Goal: Information Seeking & Learning: Learn about a topic

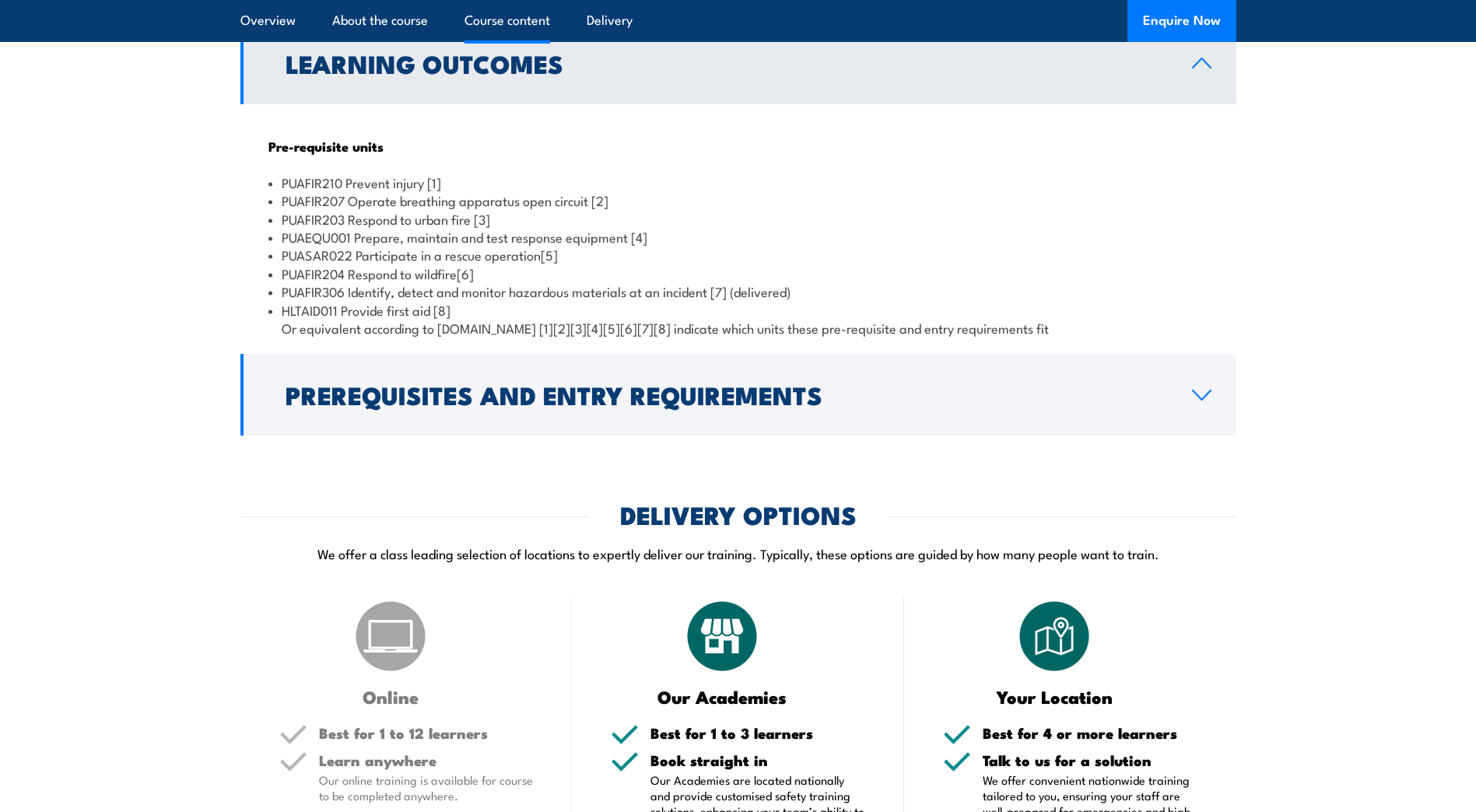
scroll to position [1519, 0]
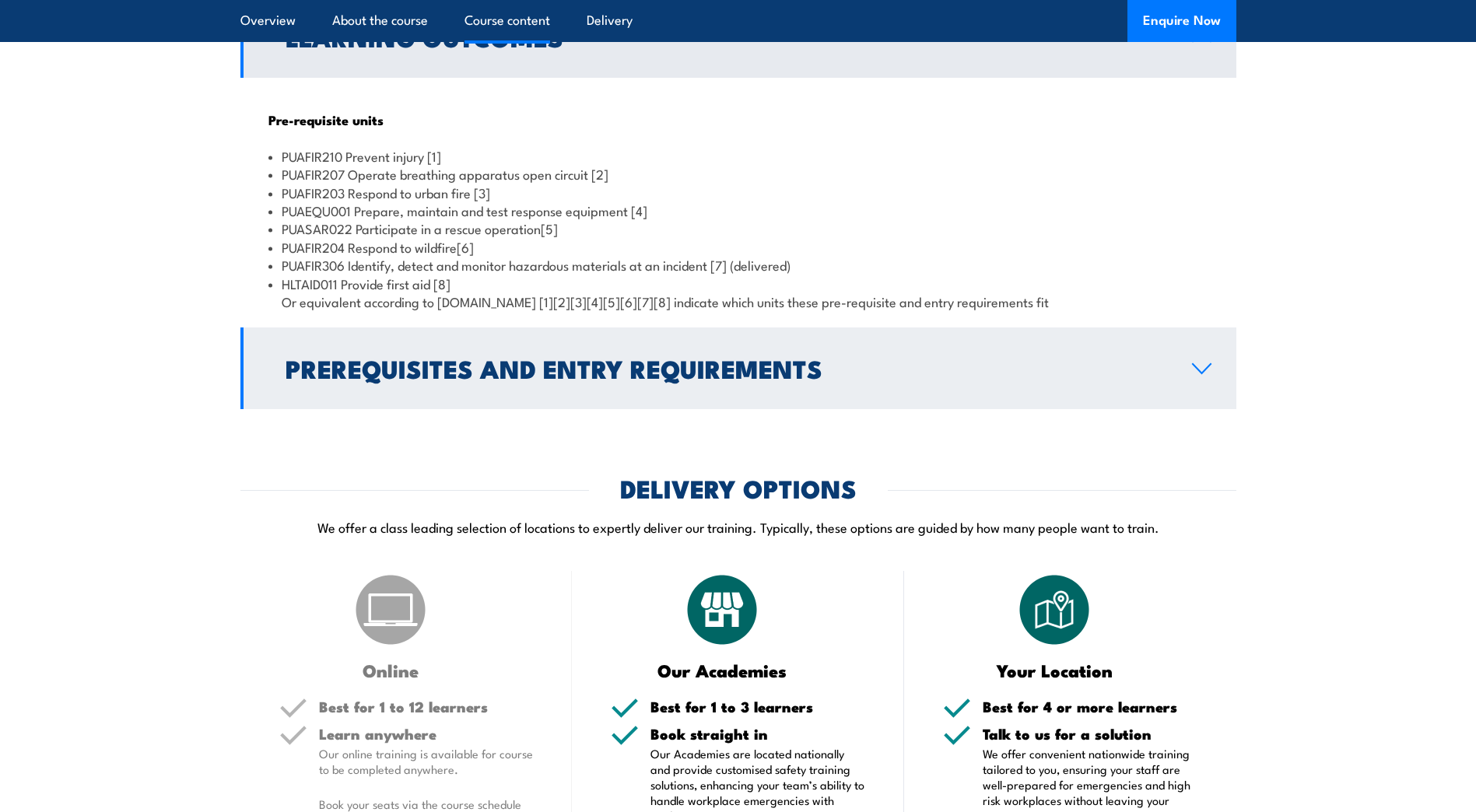
click at [1201, 375] on icon at bounding box center [1202, 368] width 21 height 12
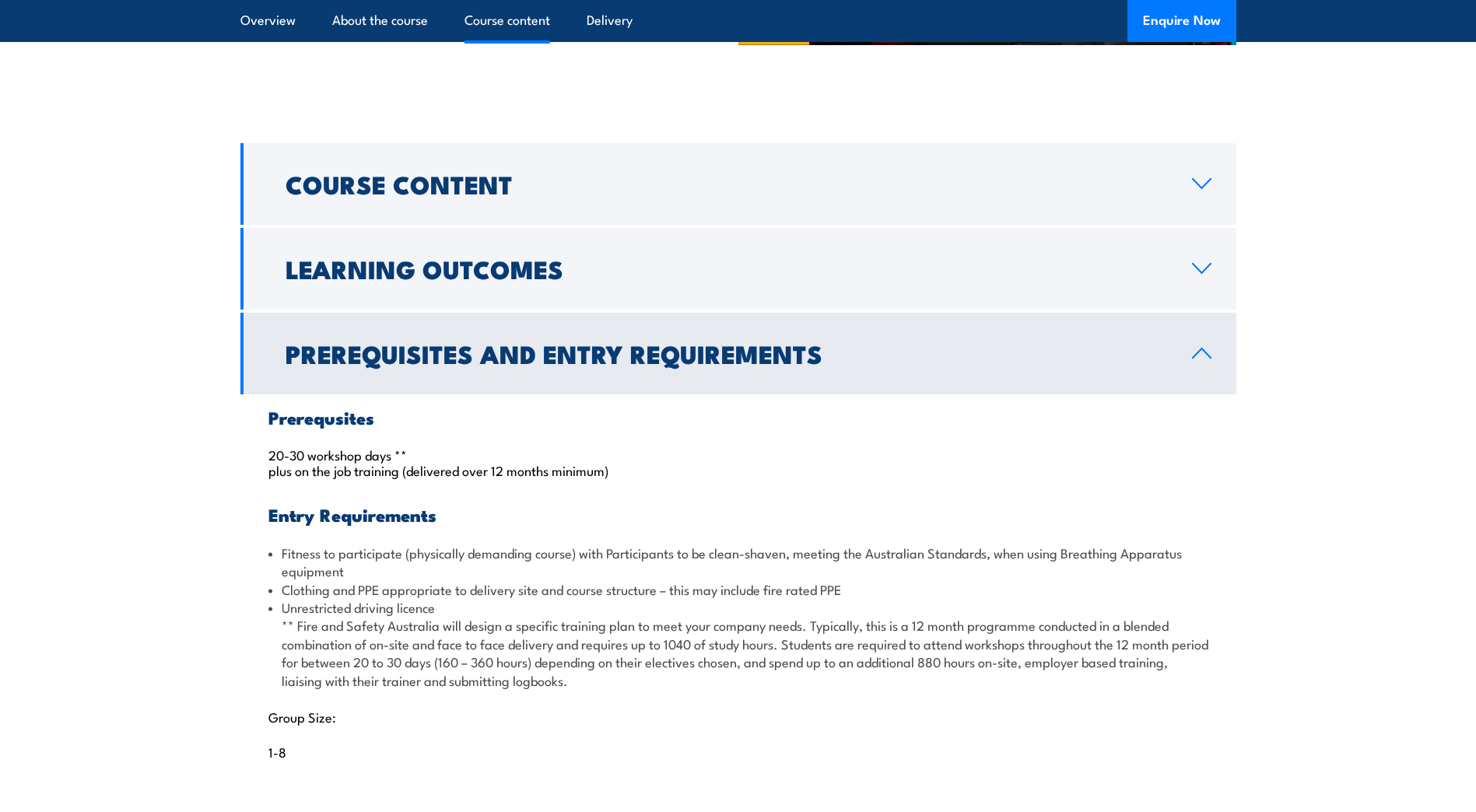
scroll to position [1285, 0]
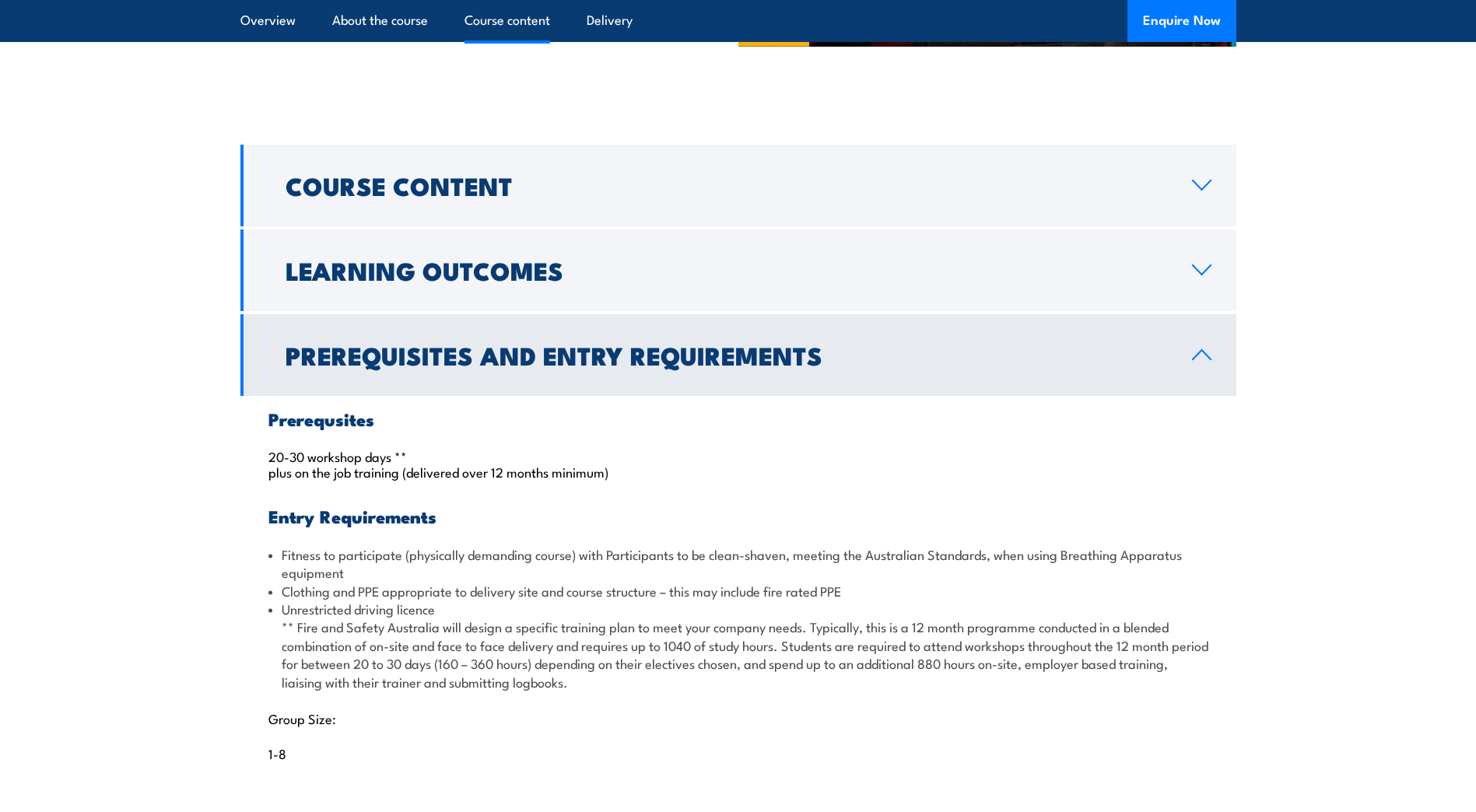
click at [1206, 396] on link "Prerequisites and Entry Requirements" at bounding box center [738, 355] width 996 height 81
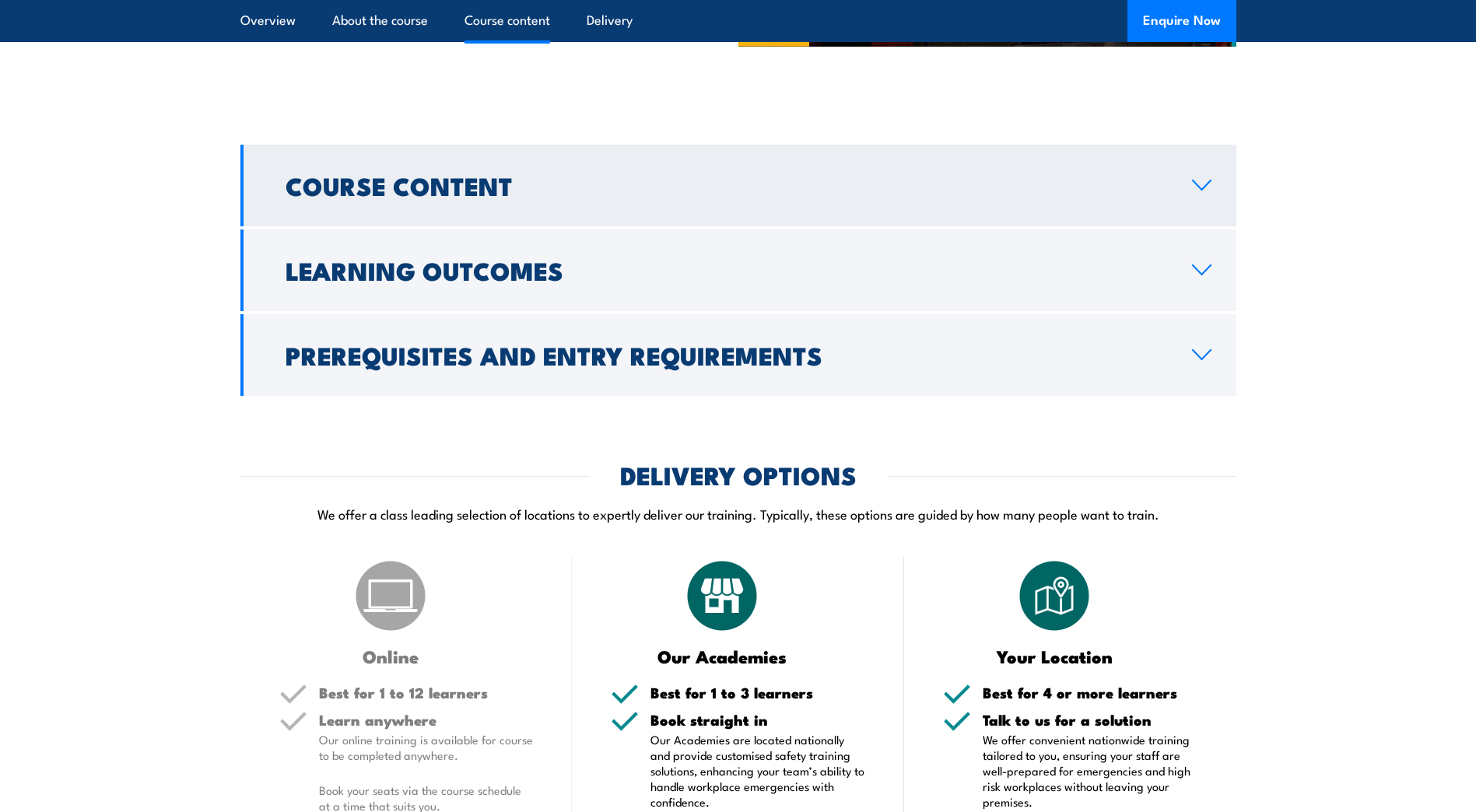
click at [711, 226] on link "Course Content" at bounding box center [738, 186] width 996 height 81
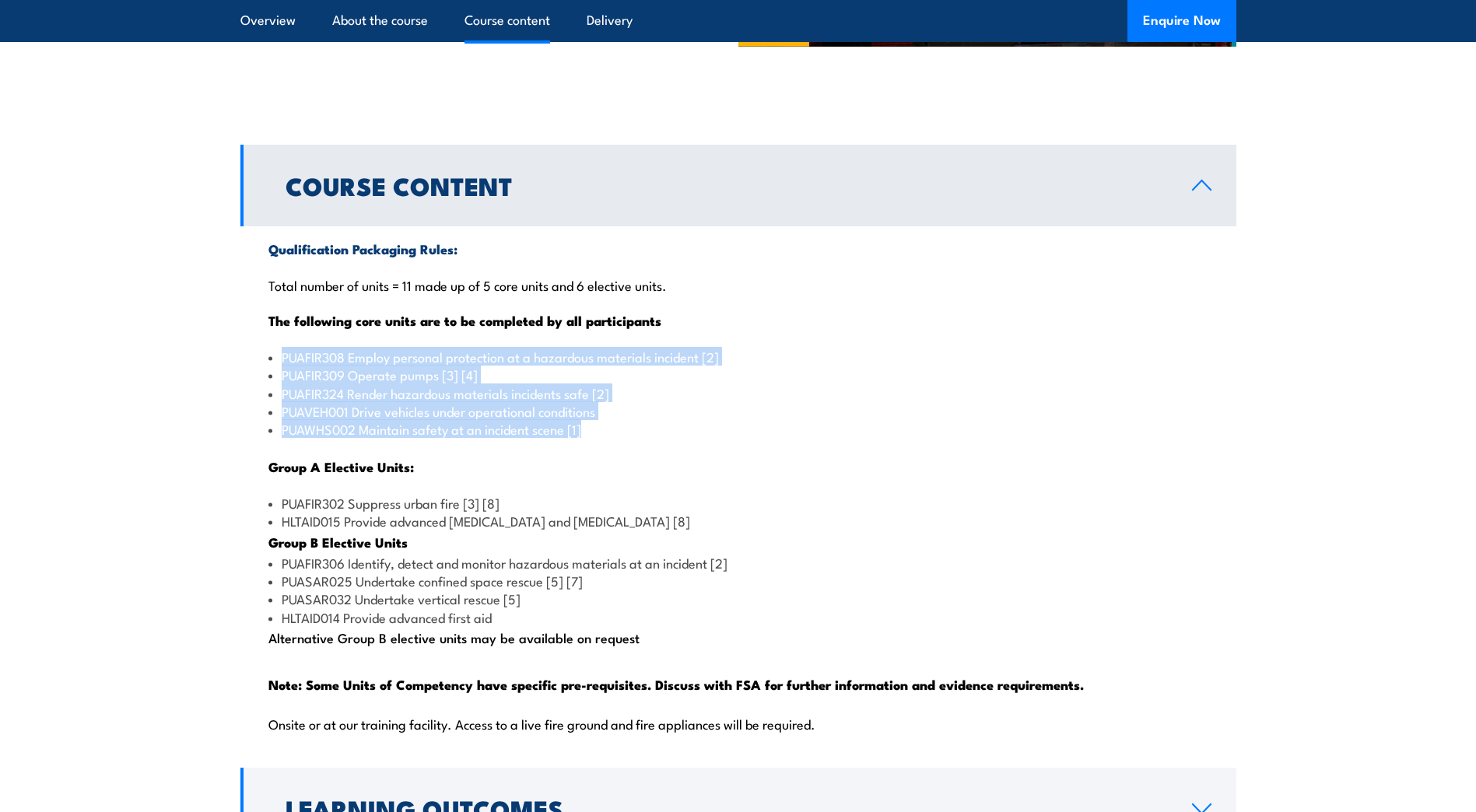
drag, startPoint x: 283, startPoint y: 392, endPoint x: 590, endPoint y: 468, distance: 316.3
click at [590, 439] on ul "PUAFIR308 Employ personal protection at a hazardous materials incident [2] PUAF…" at bounding box center [739, 393] width 940 height 91
copy ul "PUAFIR308 Employ personal protection at a hazardous materials incident [2] PUAF…"
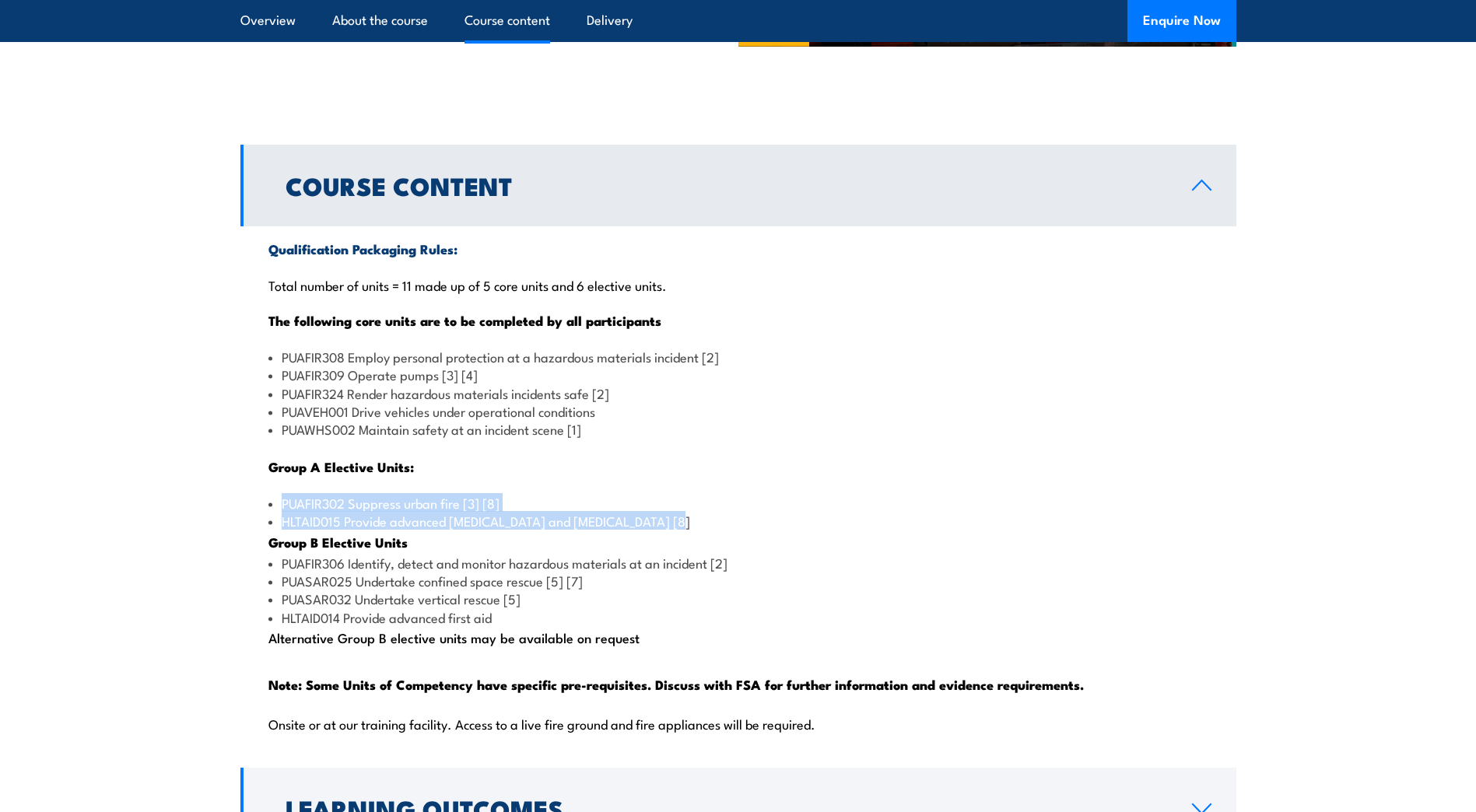
drag, startPoint x: 283, startPoint y: 542, endPoint x: 661, endPoint y: 561, distance: 378.5
click at [661, 530] on ul "PUAFIR302 Suppress urban fire [3] [8] HLTAID015 Provide advanced [MEDICAL_DATA]…" at bounding box center [739, 512] width 940 height 36
copy ul "PUAFIR302 Suppress urban fire [3] [8] HLTAID015 Provide advanced [MEDICAL_DATA]…"
click at [284, 572] on li "PUAFIR306 Identify, detect and monitor hazardous materials at an incident [2]" at bounding box center [739, 563] width 940 height 18
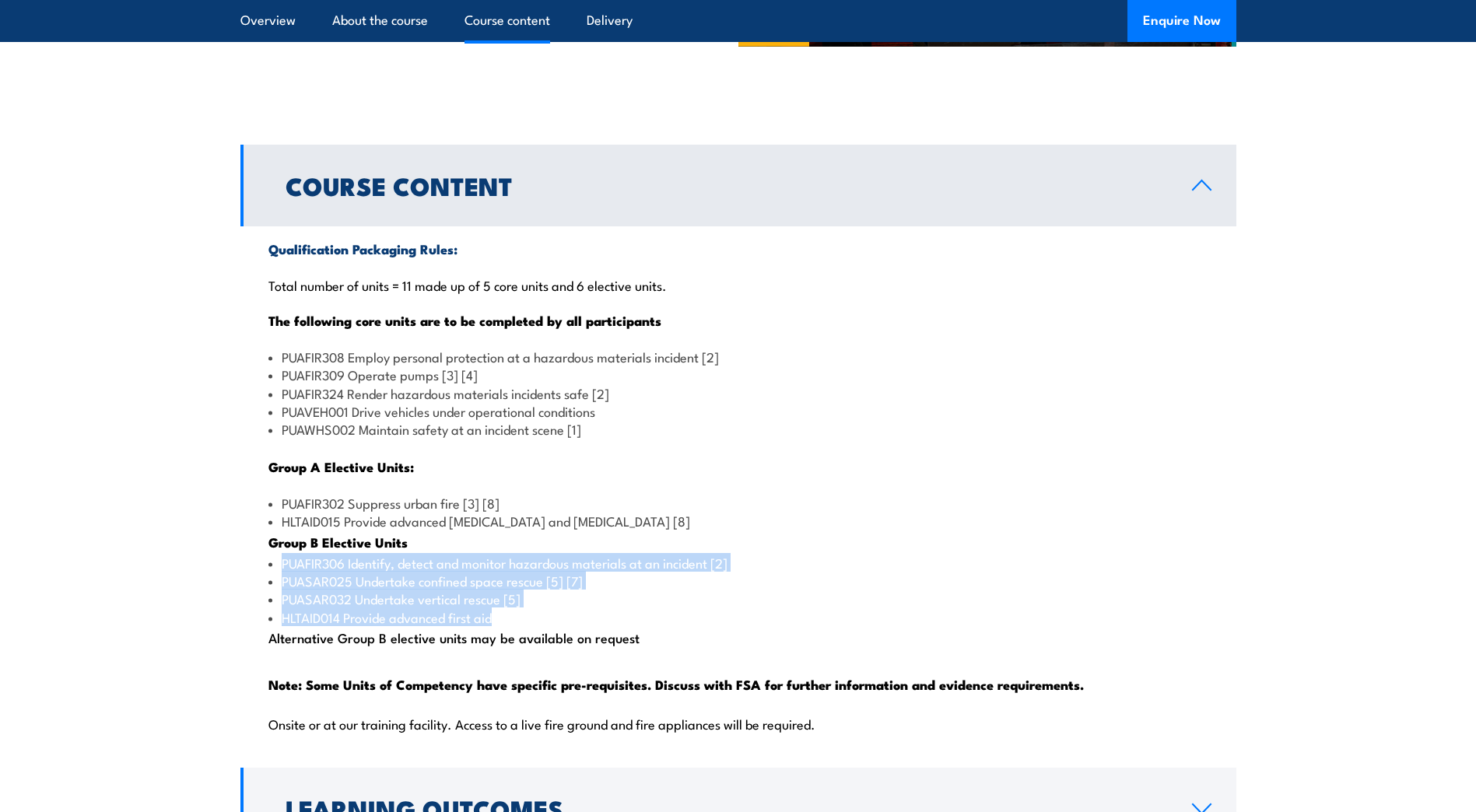
drag, startPoint x: 282, startPoint y: 601, endPoint x: 500, endPoint y: 652, distance: 223.9
click at [500, 627] on ul "PUAFIR306 Identify, detect and monitor hazardous materials at an incident [2] P…" at bounding box center [739, 590] width 940 height 73
copy ul "PUAFIR306 Identify, detect and monitor hazardous materials at an incident [2] P…"
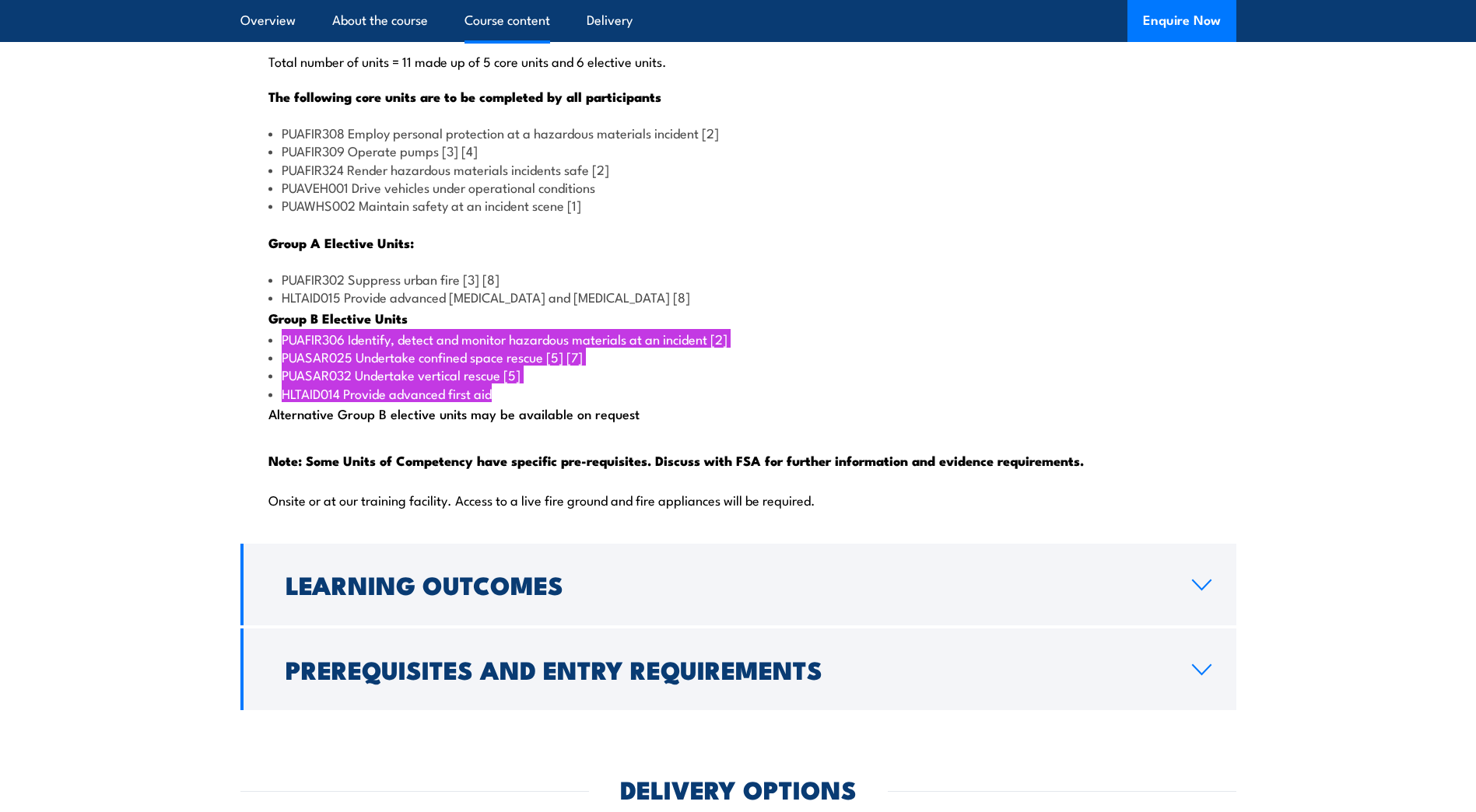
scroll to position [1519, 0]
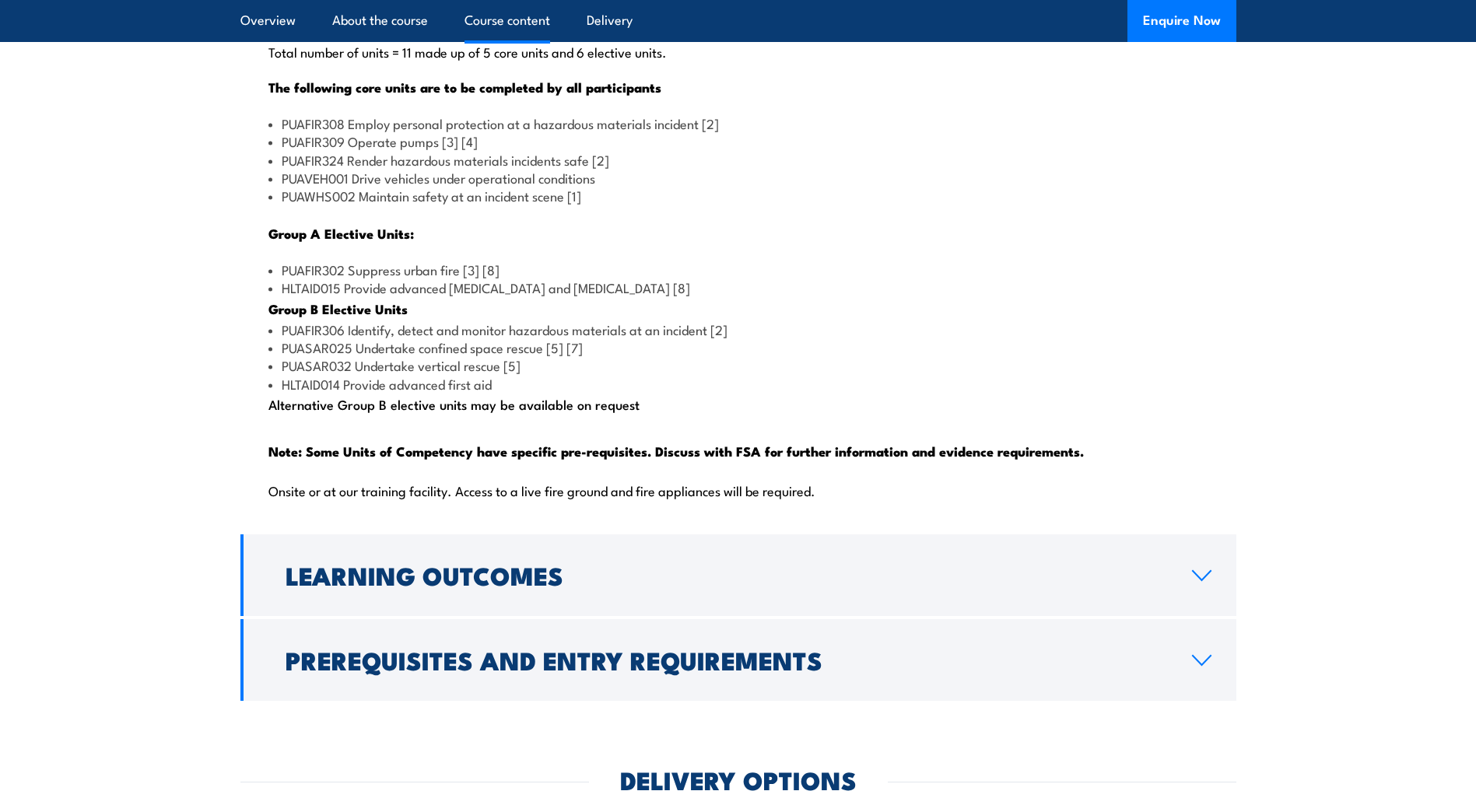
click at [330, 462] on div "Qualification Packaging Rules: Total number of units = 11 made up of 5 core uni…" at bounding box center [738, 262] width 996 height 538
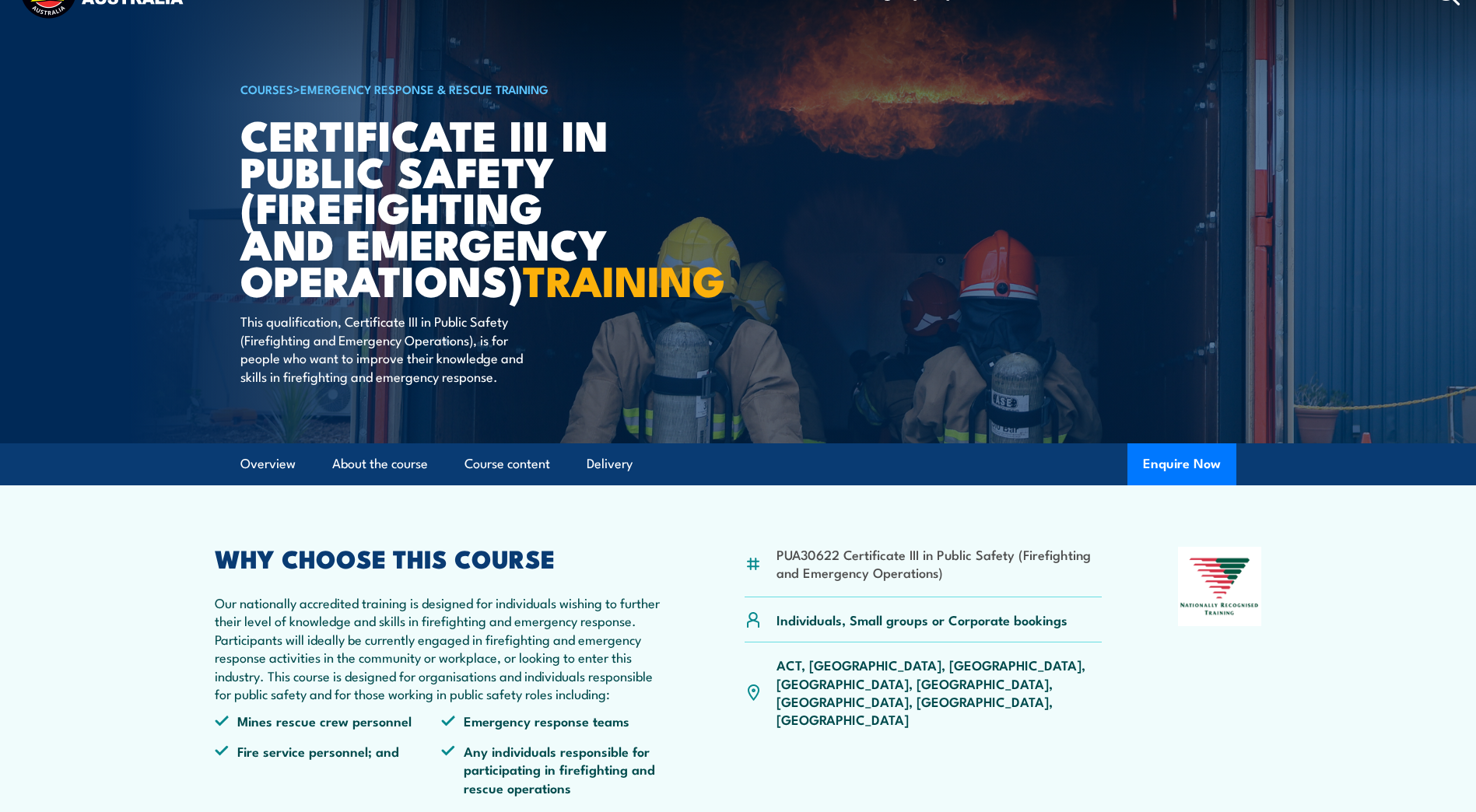
scroll to position [41, 0]
